Goal: Obtain resource: Obtain resource

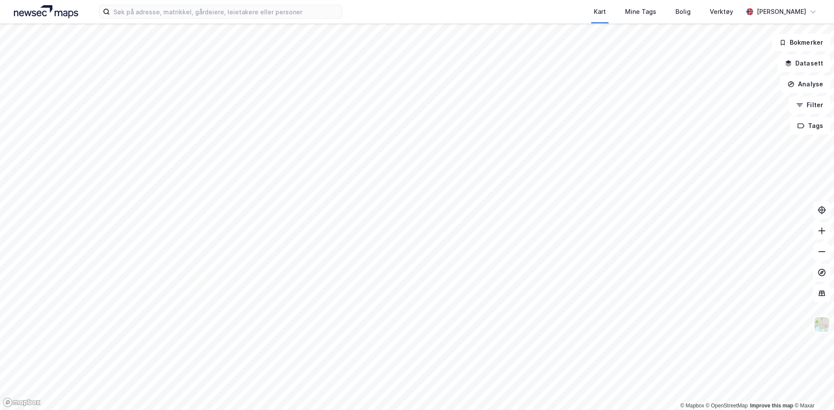
click at [64, 11] on img at bounding box center [46, 11] width 64 height 13
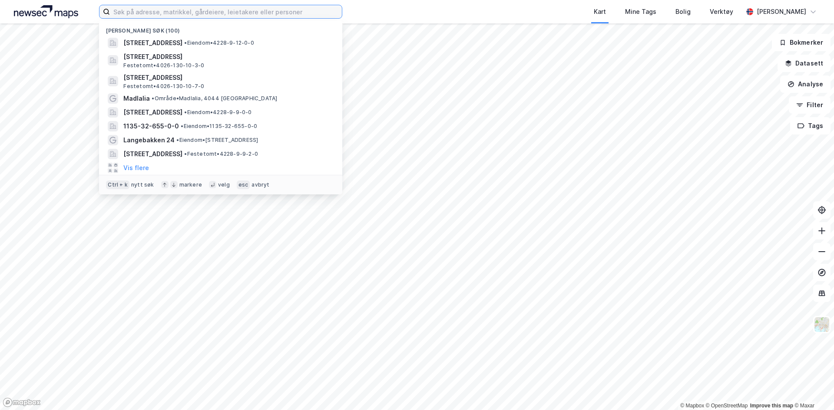
click at [175, 8] on input at bounding box center [226, 11] width 232 height 13
type input "s"
click at [190, 10] on input at bounding box center [226, 11] width 232 height 13
type input ")"
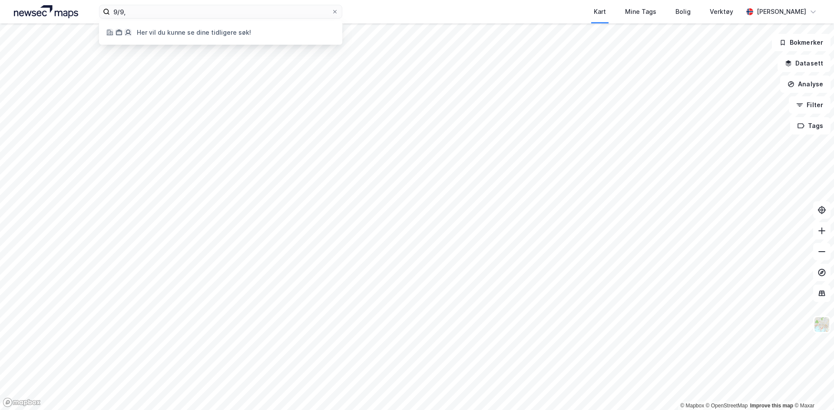
click at [186, 31] on div "Her vil du kunne se dine tidligere søk!" at bounding box center [194, 32] width 114 height 10
click at [135, 14] on input "9/9," at bounding box center [220, 11] width 221 height 13
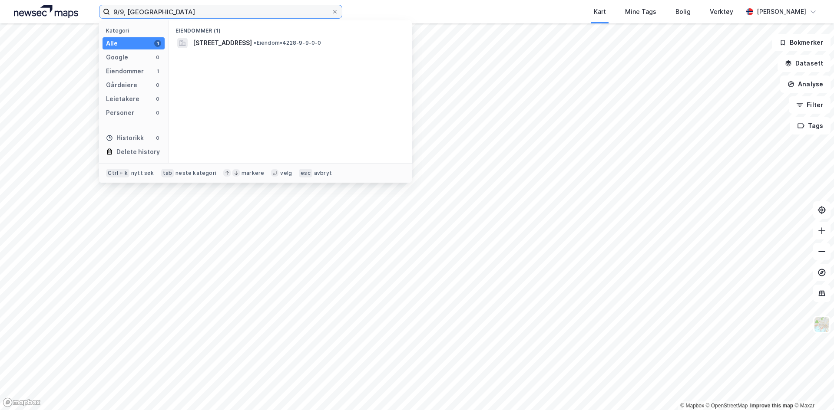
click at [124, 11] on input "9/9, [GEOGRAPHIC_DATA]" at bounding box center [220, 11] width 221 height 13
type input "9/9/2, sirdal"
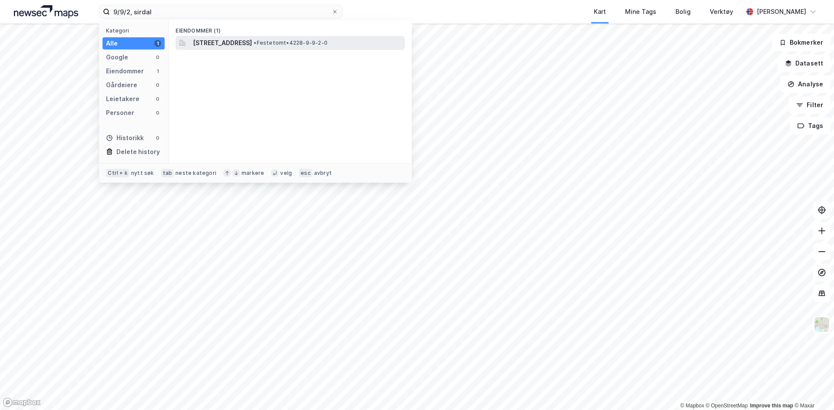
click at [252, 44] on span "[STREET_ADDRESS]" at bounding box center [222, 43] width 59 height 10
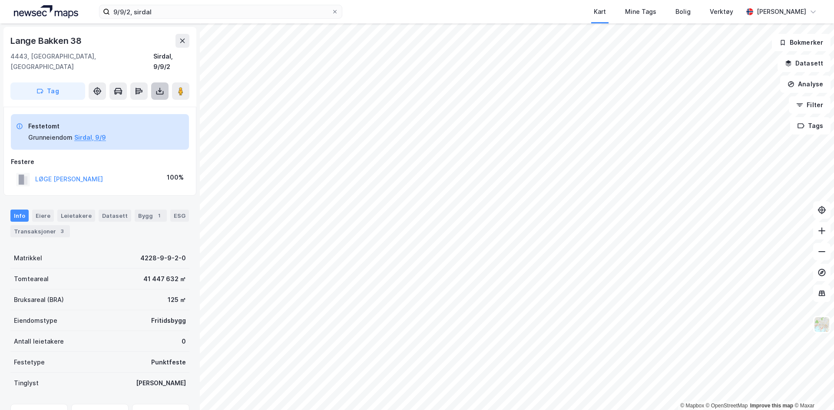
click at [156, 87] on icon at bounding box center [159, 91] width 9 height 9
click at [134, 105] on div "Last ned grunnbok" at bounding box center [117, 108] width 50 height 7
